Goal: Task Accomplishment & Management: Use online tool/utility

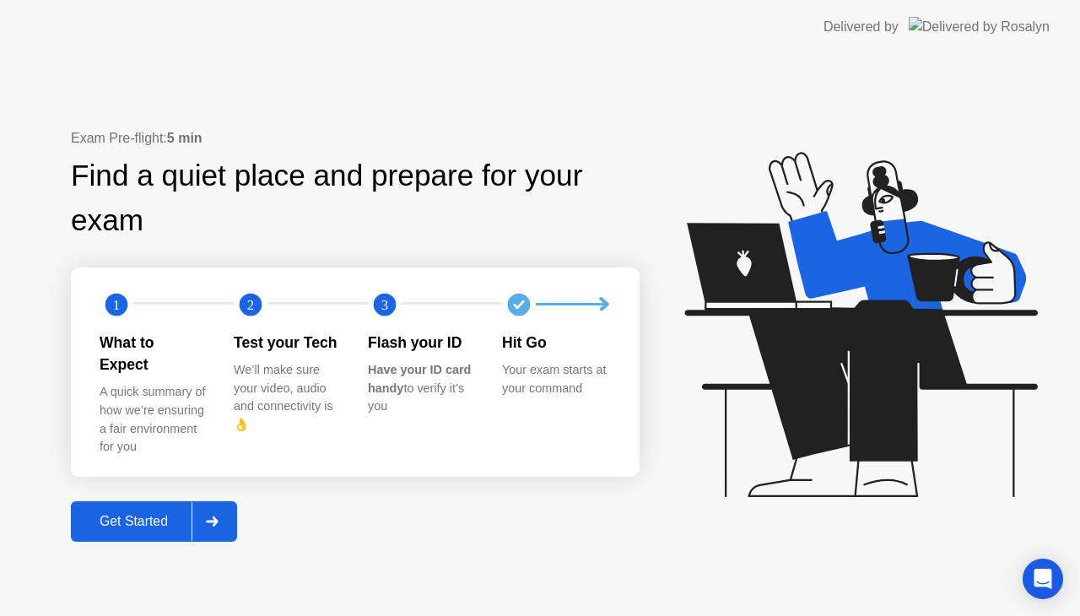
click at [155, 517] on div "Get Started" at bounding box center [134, 521] width 116 height 15
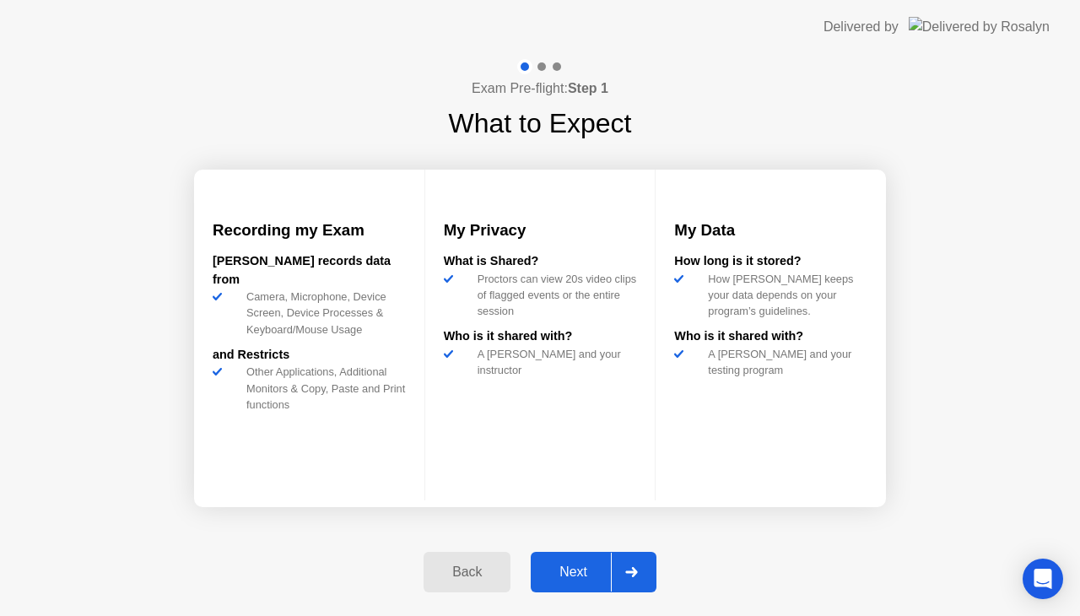
click at [580, 567] on div "Next" at bounding box center [573, 571] width 75 height 15
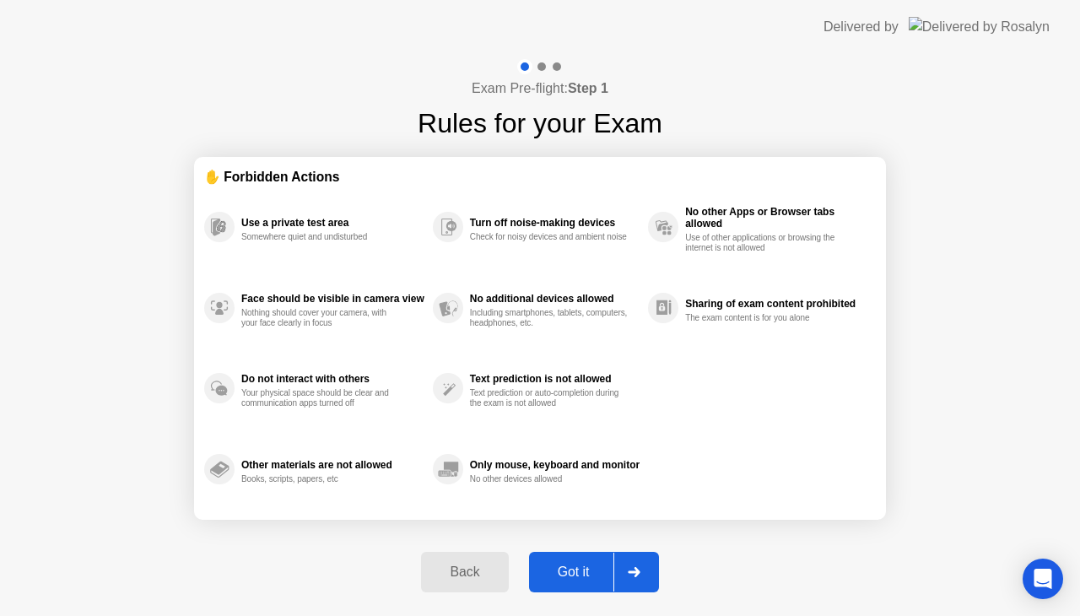
click at [580, 572] on div "Got it" at bounding box center [573, 571] width 79 height 15
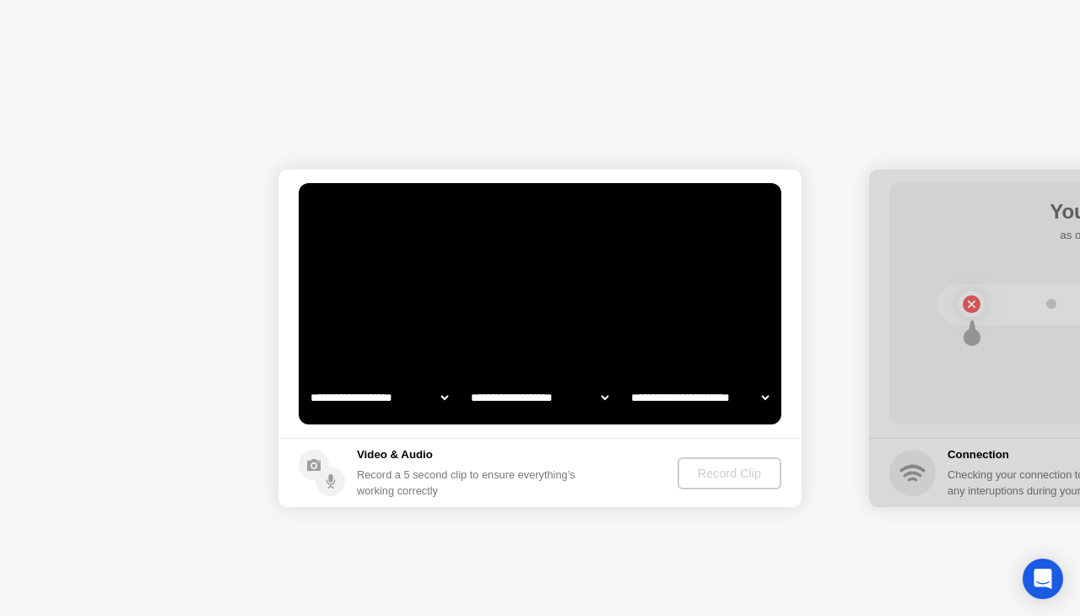
select select "**********"
select select "*******"
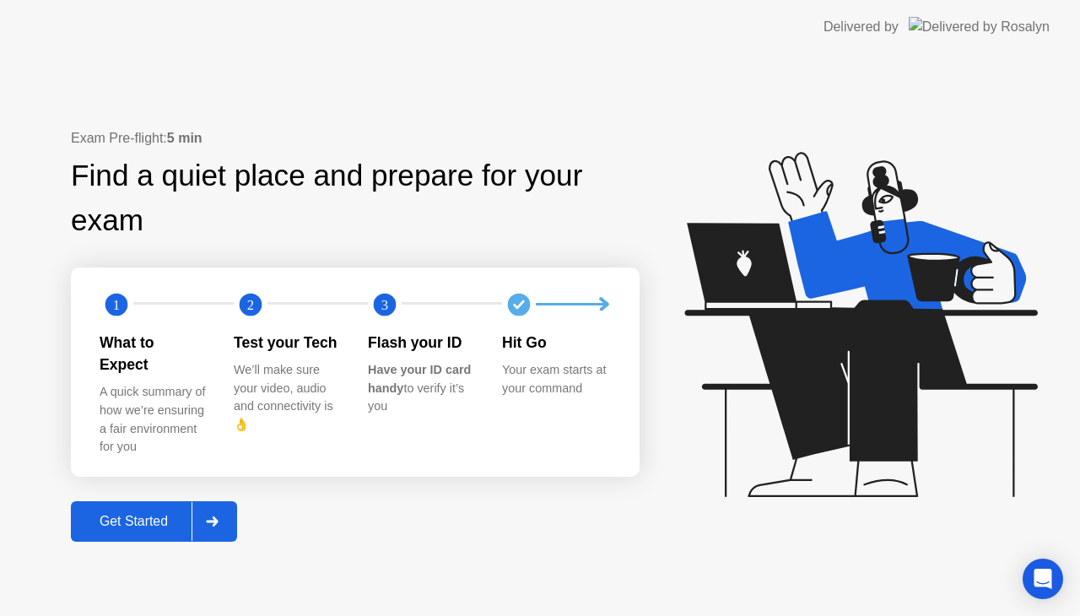
click at [151, 516] on div "Get Started" at bounding box center [134, 521] width 116 height 15
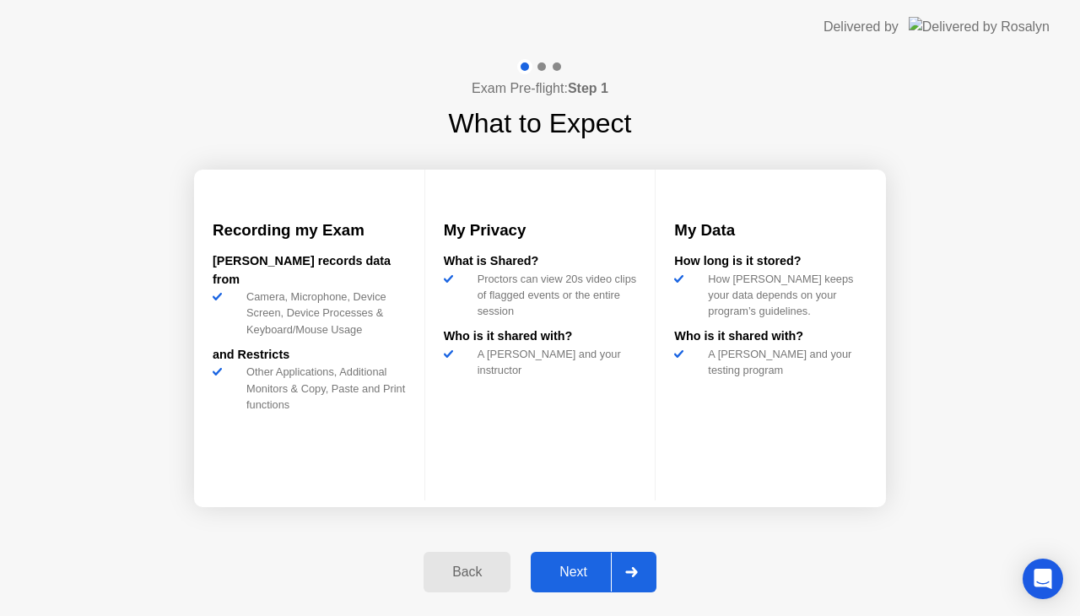
click at [569, 570] on div "Next" at bounding box center [573, 571] width 75 height 15
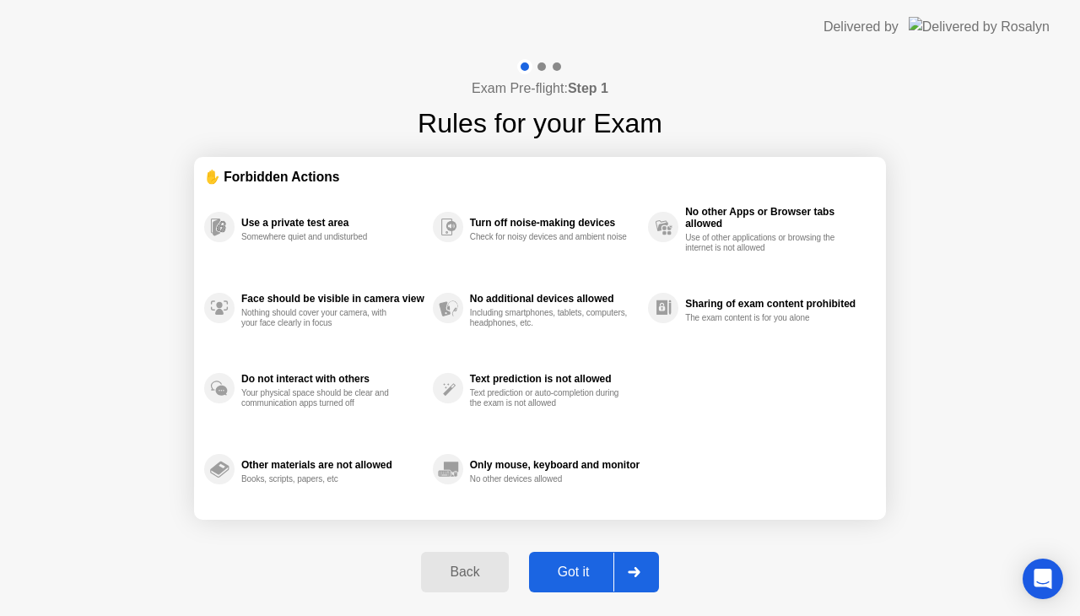
click at [569, 570] on div "Got it" at bounding box center [573, 571] width 79 height 15
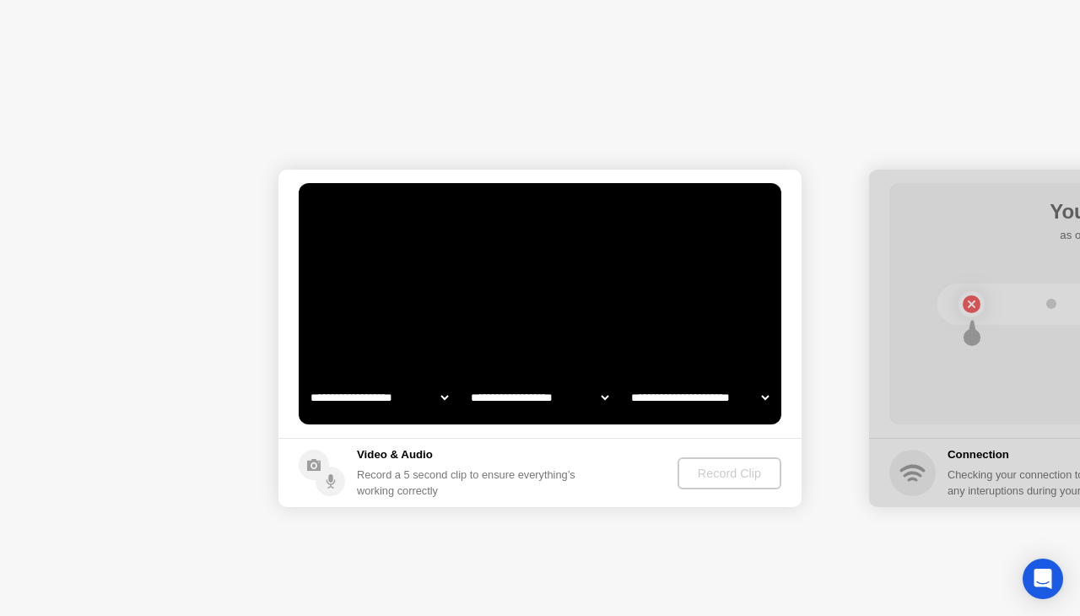
select select "**********"
select select "*******"
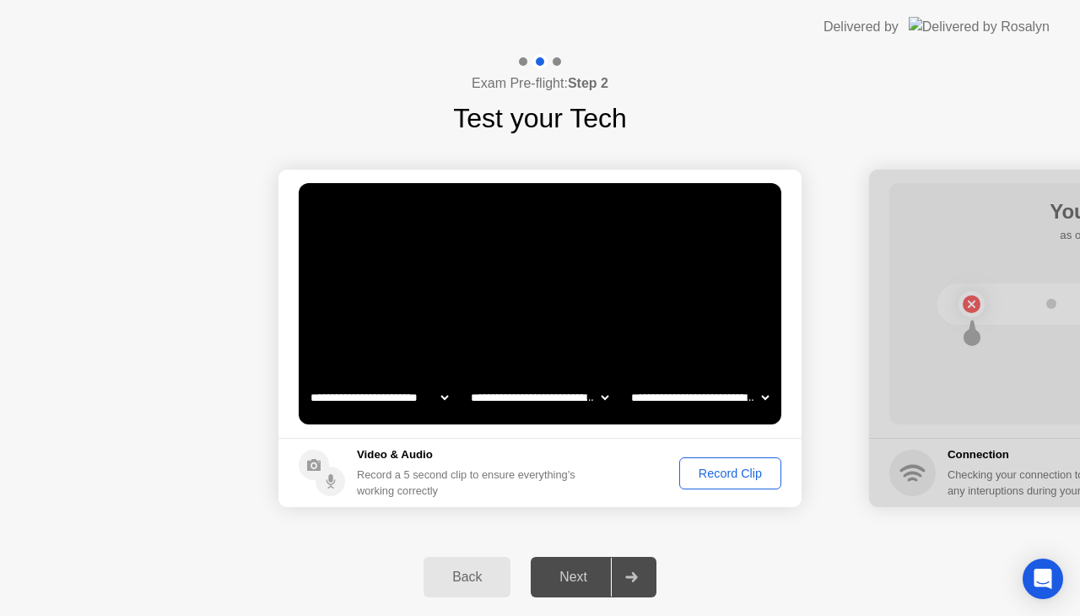
click at [737, 471] on div "Record Clip" at bounding box center [730, 473] width 90 height 13
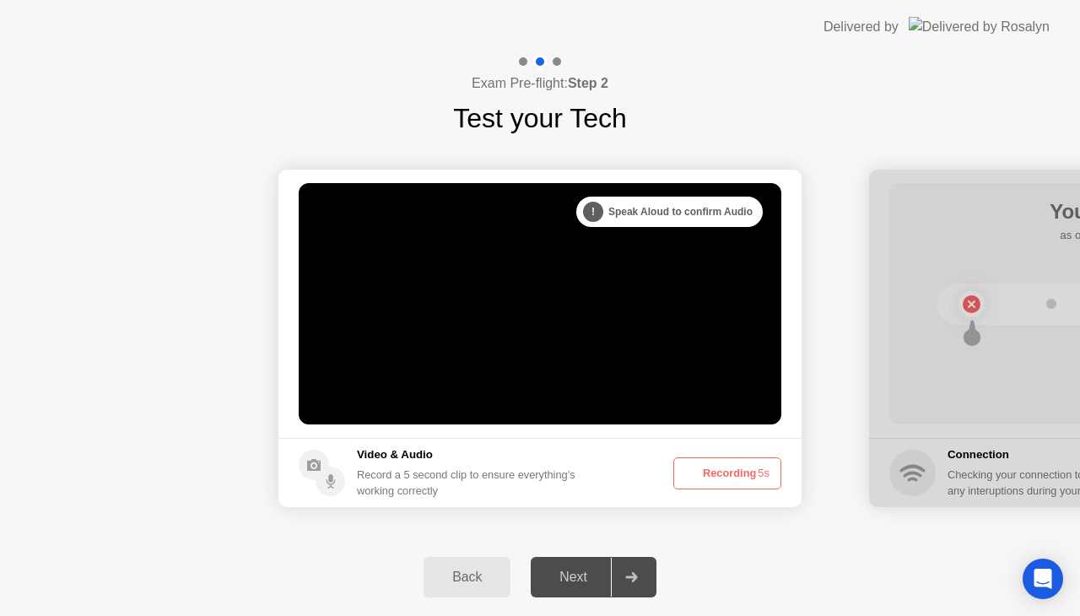
click at [737, 471] on button "Recording 5s" at bounding box center [727, 473] width 108 height 32
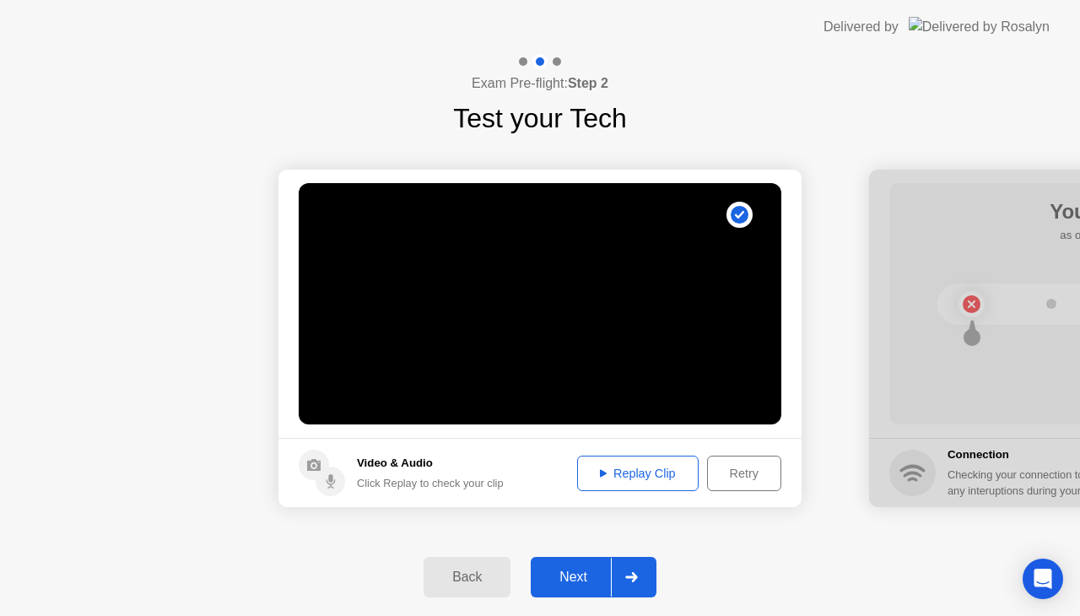
click at [579, 578] on div "Next" at bounding box center [573, 577] width 75 height 15
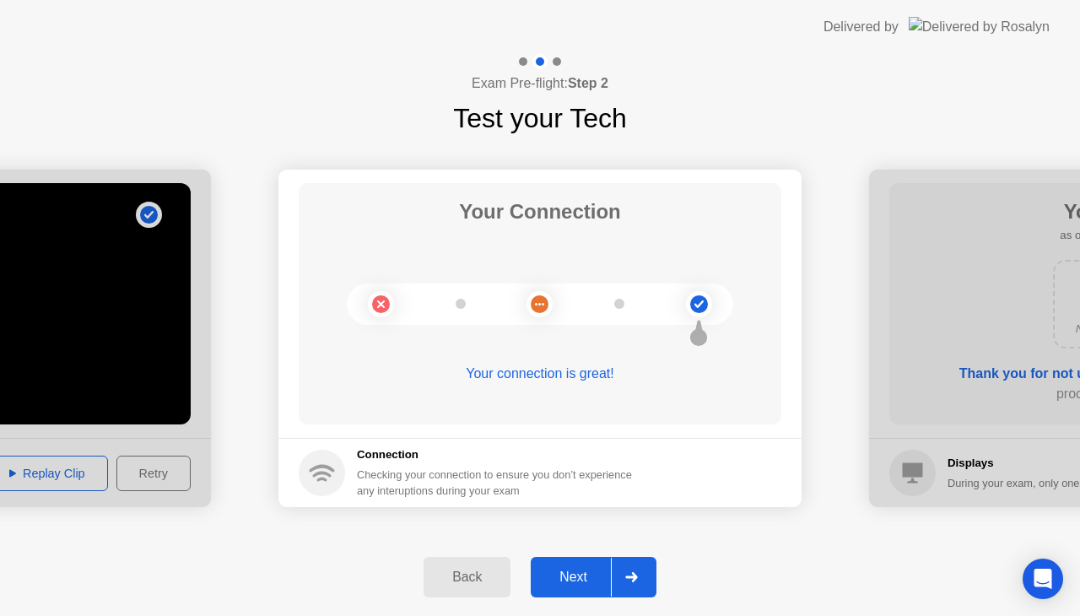
click at [582, 570] on div "Next" at bounding box center [573, 577] width 75 height 15
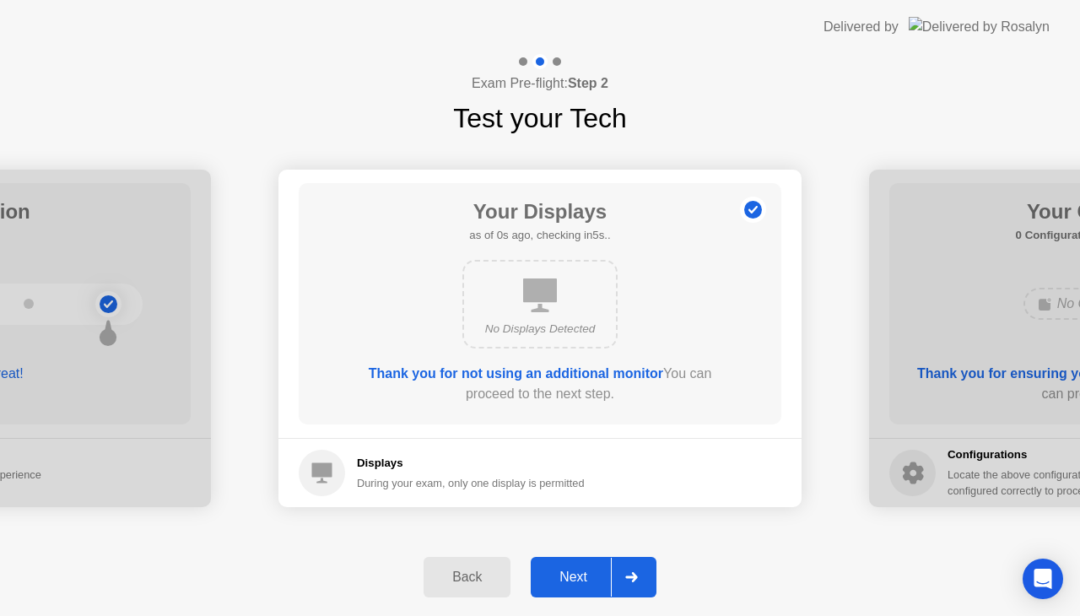
click at [580, 570] on div "Next" at bounding box center [573, 577] width 75 height 15
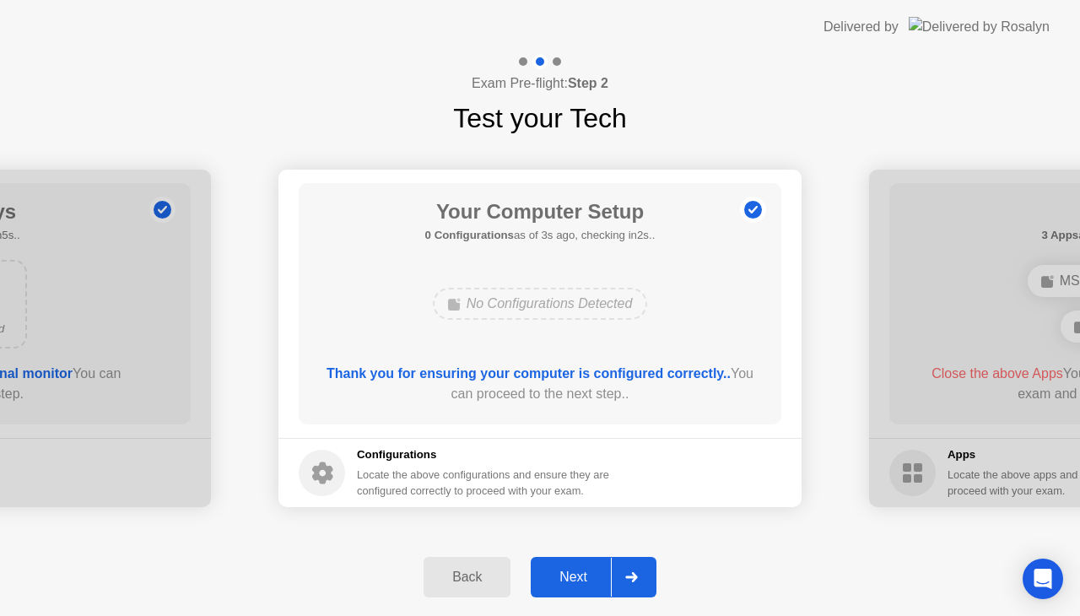
click at [582, 570] on div "Next" at bounding box center [573, 577] width 75 height 15
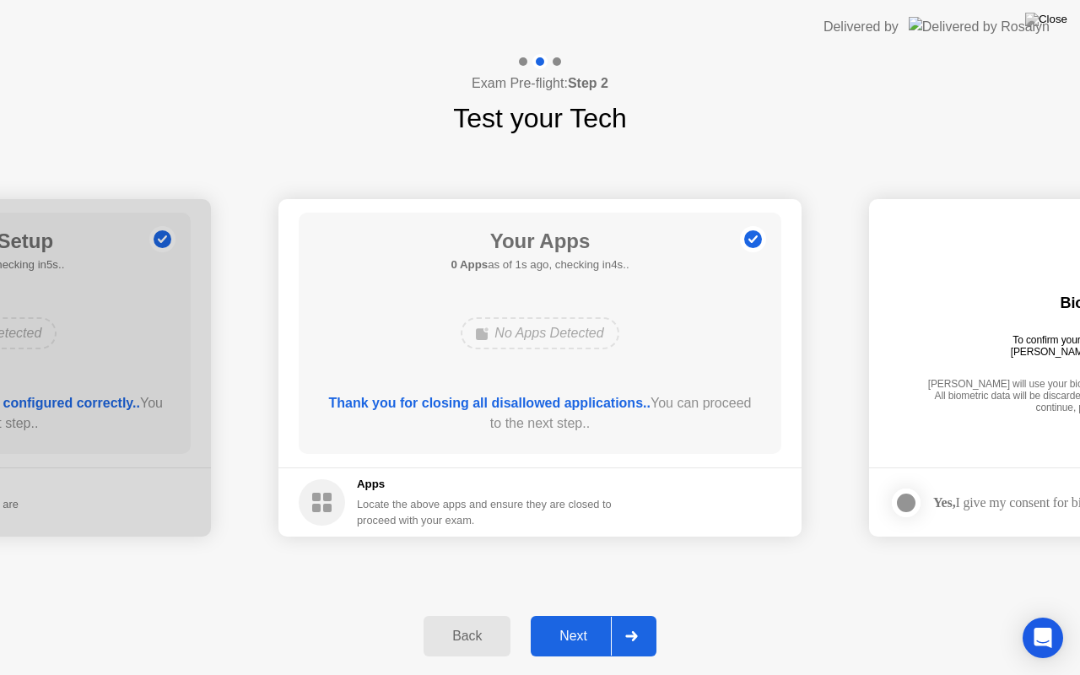
click at [572, 615] on div "Next" at bounding box center [573, 636] width 75 height 15
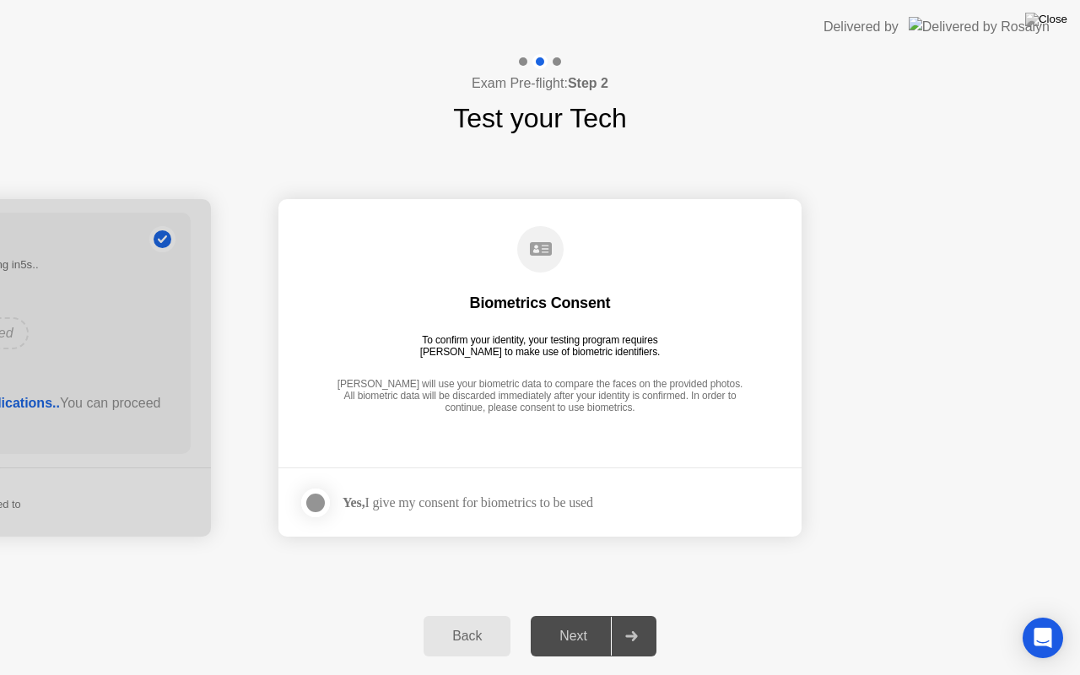
click at [312, 499] on div at bounding box center [315, 503] width 20 height 20
click at [567, 615] on div "Next" at bounding box center [573, 636] width 75 height 15
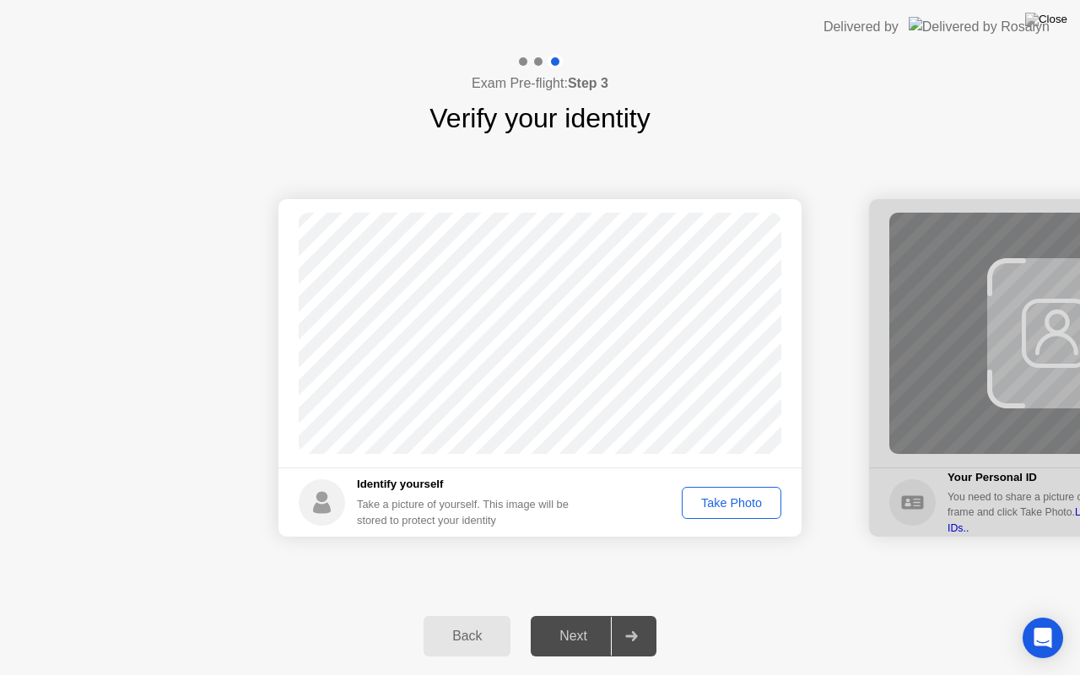
click at [731, 503] on div "Take Photo" at bounding box center [732, 502] width 88 height 13
click at [567, 615] on div "Next" at bounding box center [573, 636] width 75 height 15
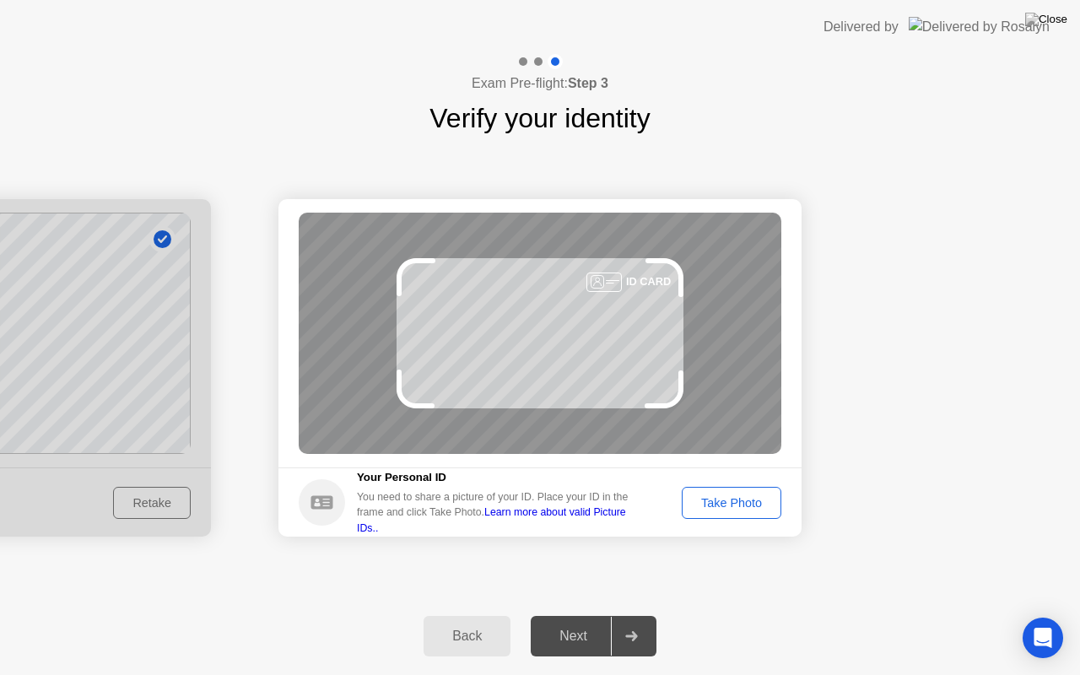
click at [732, 505] on div "Take Photo" at bounding box center [732, 502] width 88 height 13
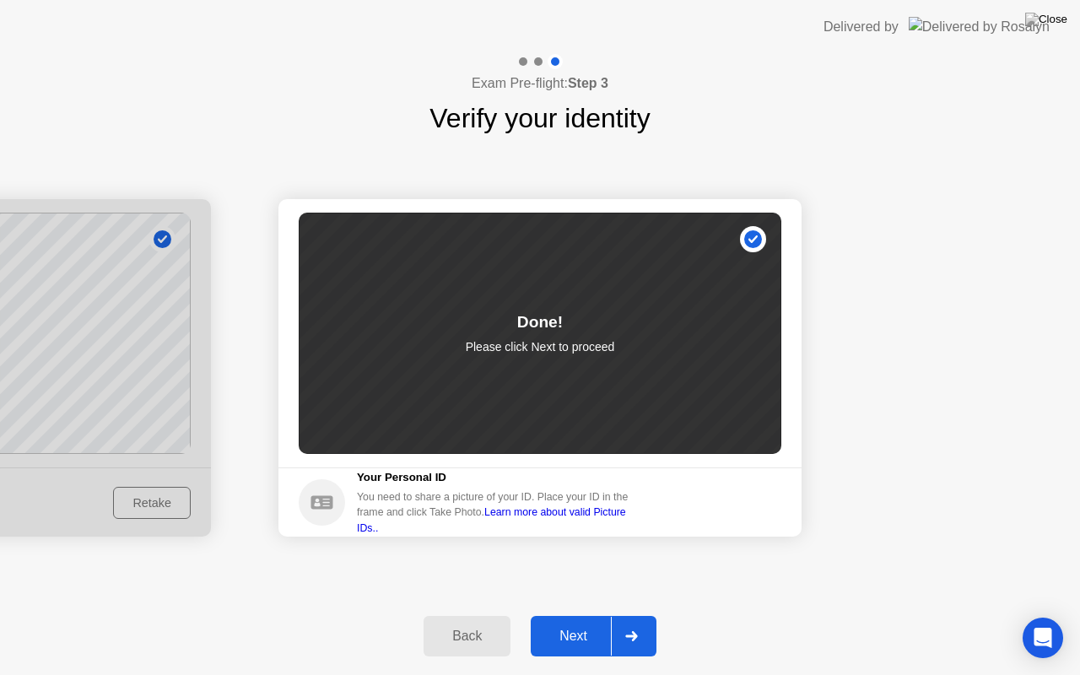
click at [586, 615] on div "Next" at bounding box center [573, 636] width 75 height 15
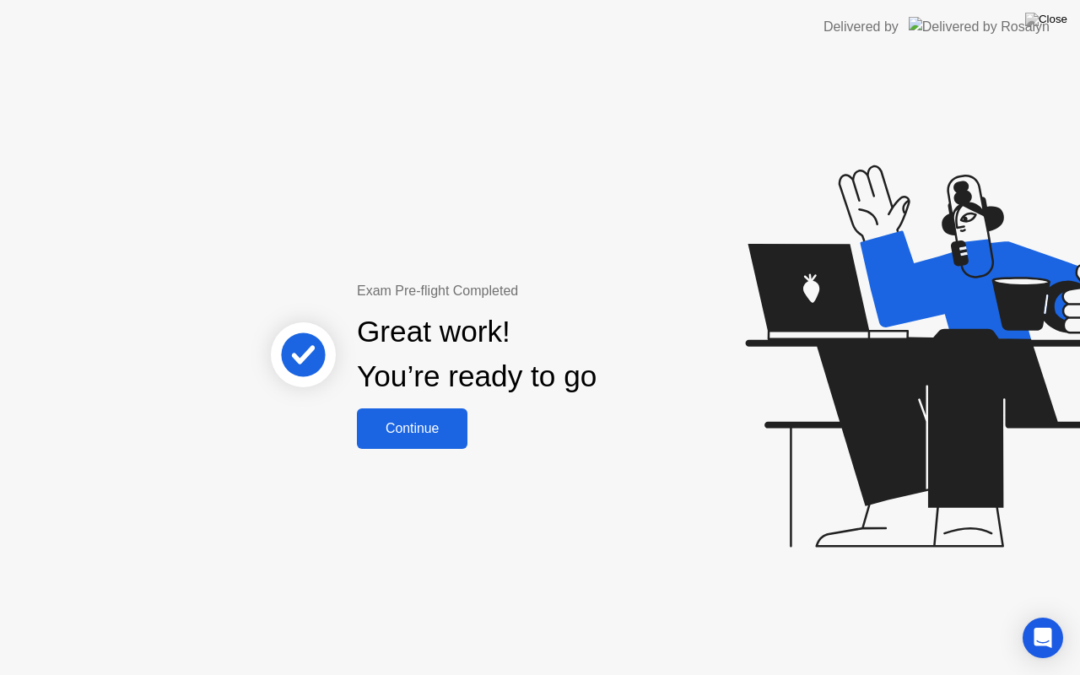
click at [408, 423] on div "Continue" at bounding box center [412, 428] width 100 height 15
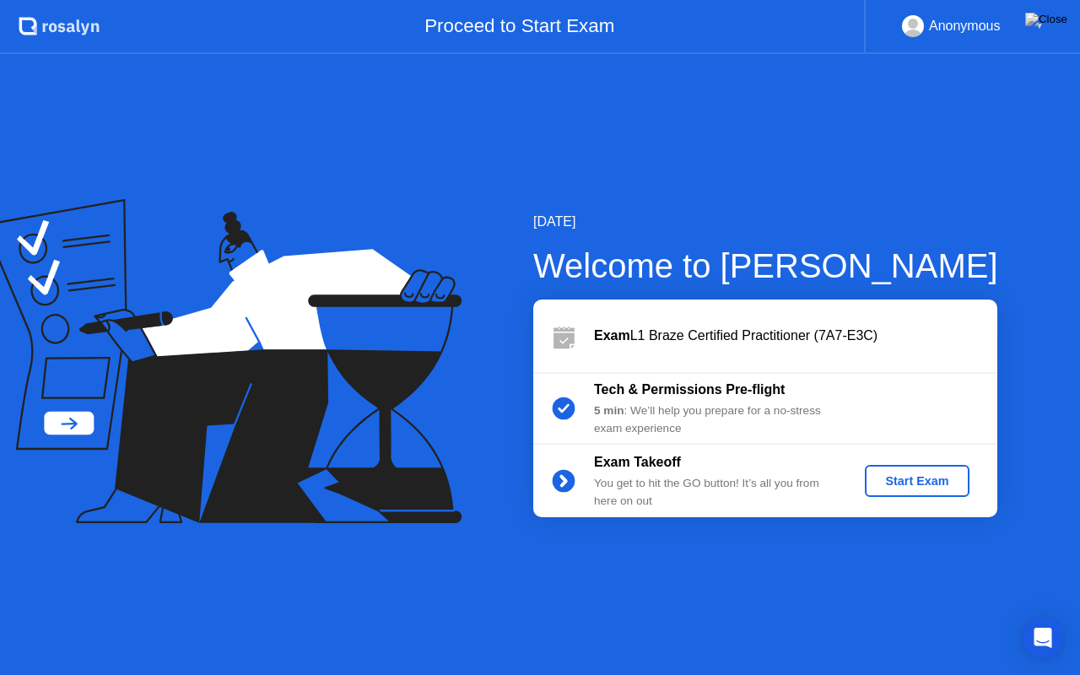
click at [921, 477] on div "Start Exam" at bounding box center [917, 480] width 90 height 13
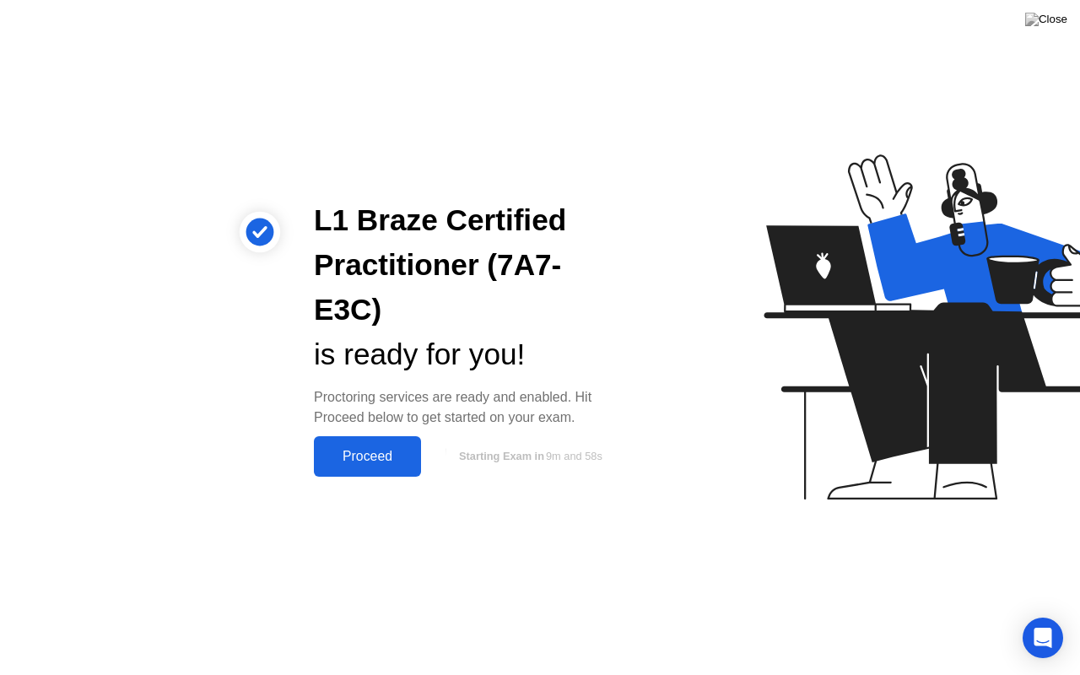
click at [391, 436] on button "Proceed" at bounding box center [367, 456] width 107 height 40
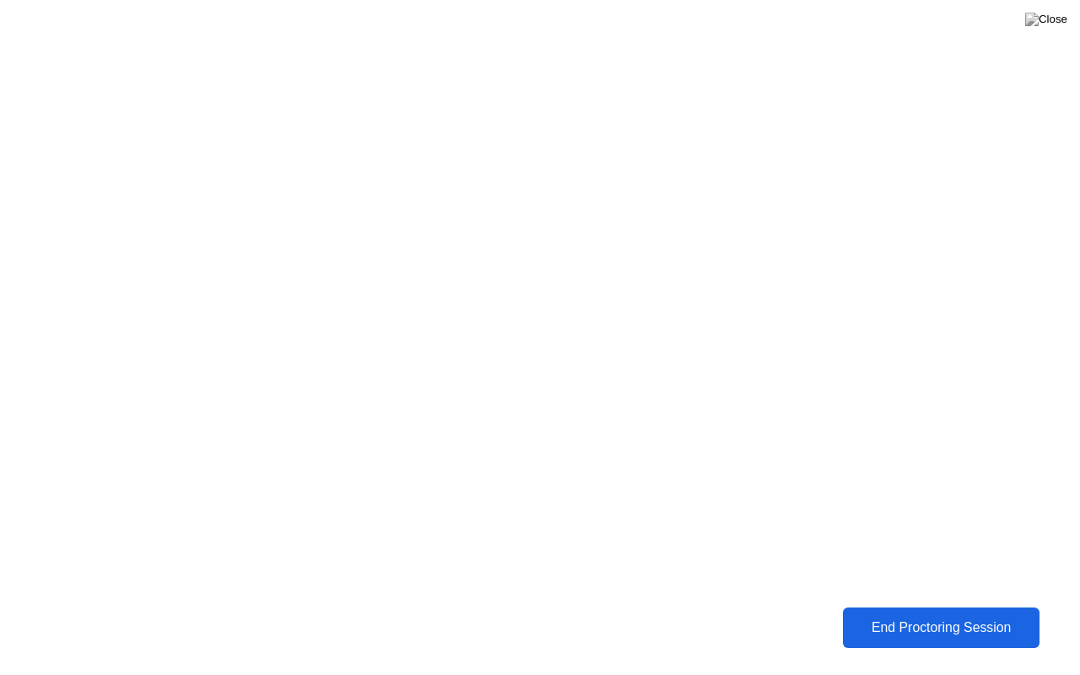
click at [955, 615] on div "End Proctoring Session" at bounding box center [941, 627] width 188 height 15
